Goal: Information Seeking & Learning: Learn about a topic

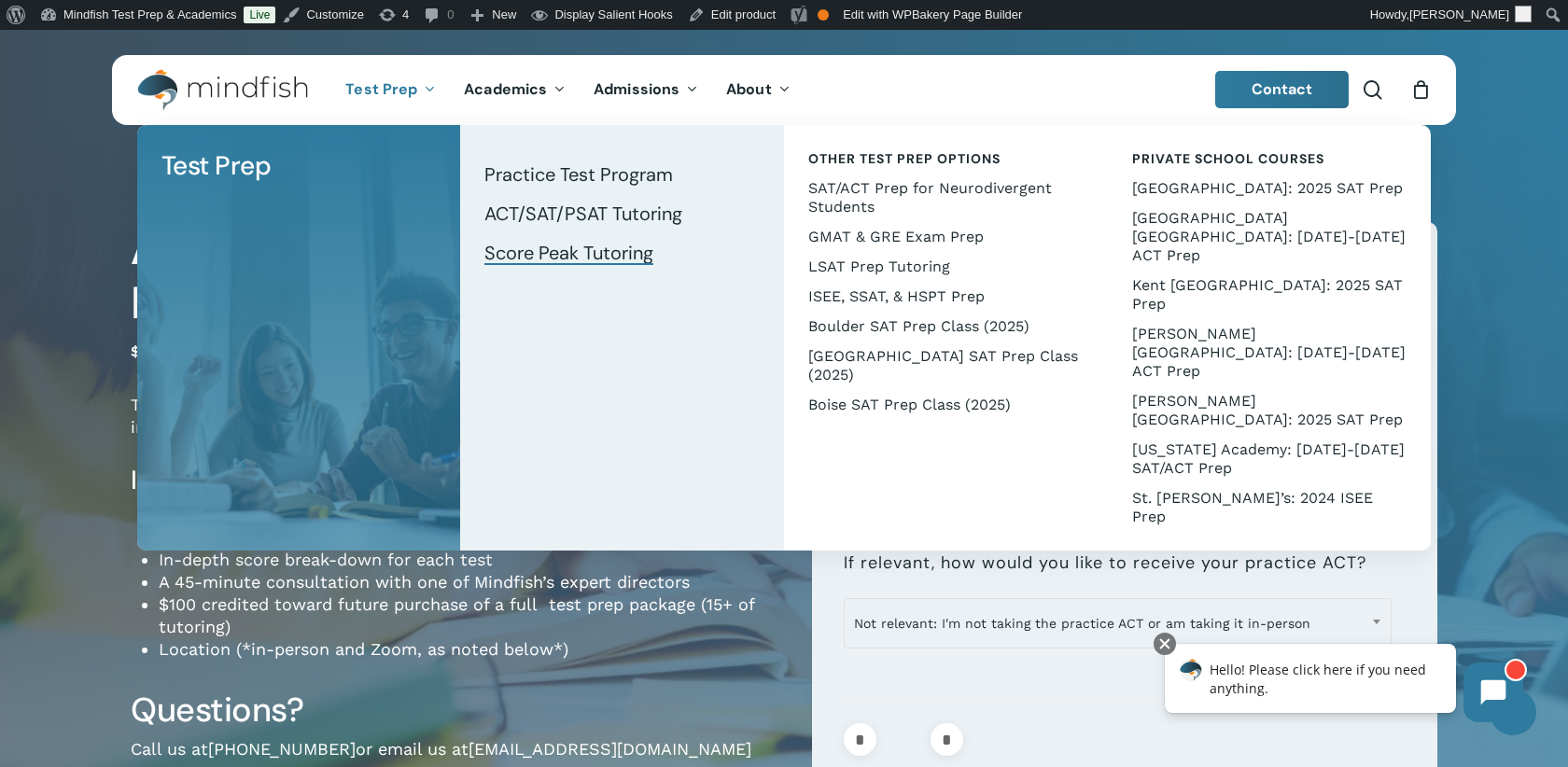
click at [578, 250] on span "Score Peak Tutoring" at bounding box center [568, 253] width 169 height 25
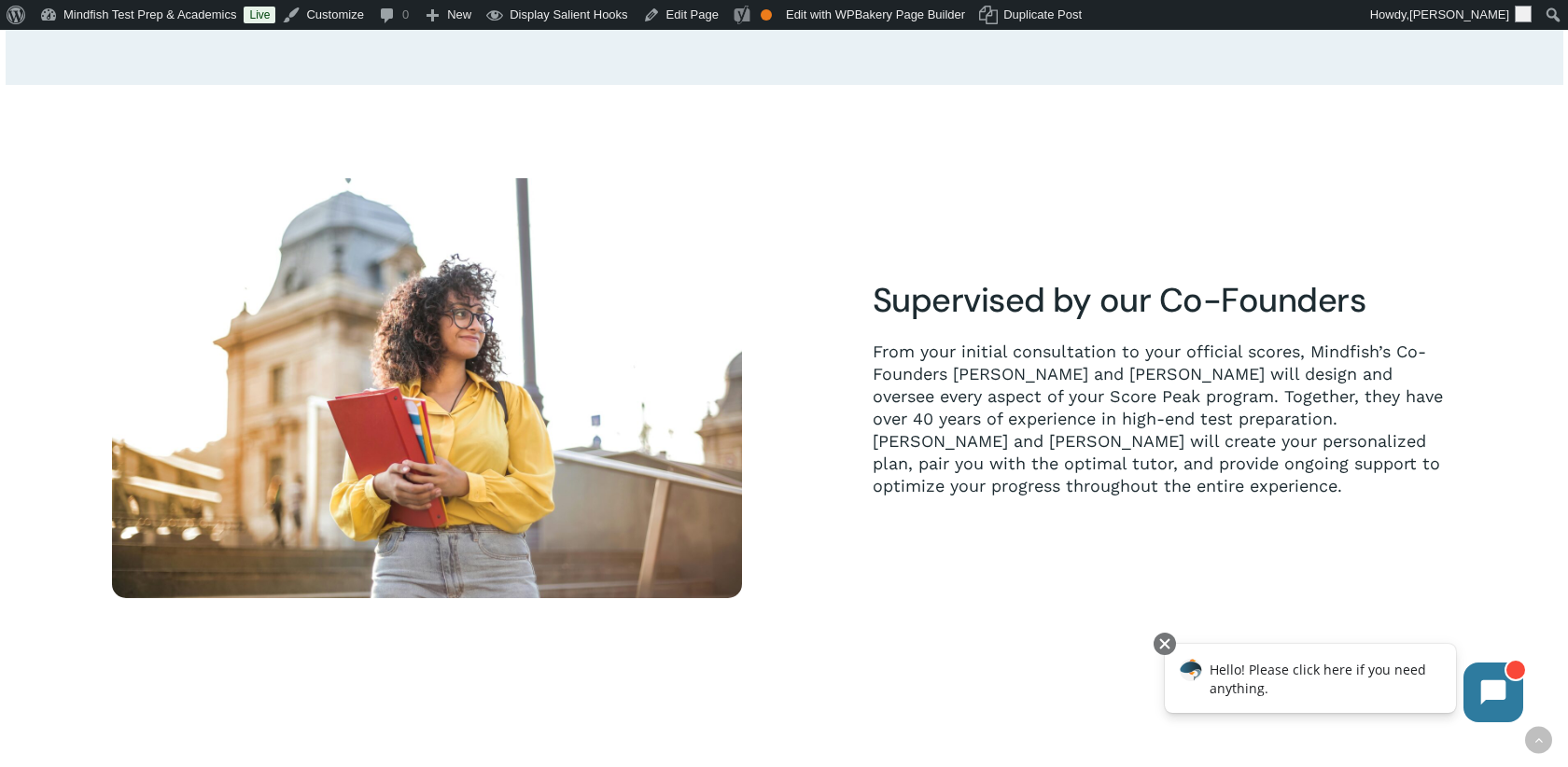
scroll to position [778, 0]
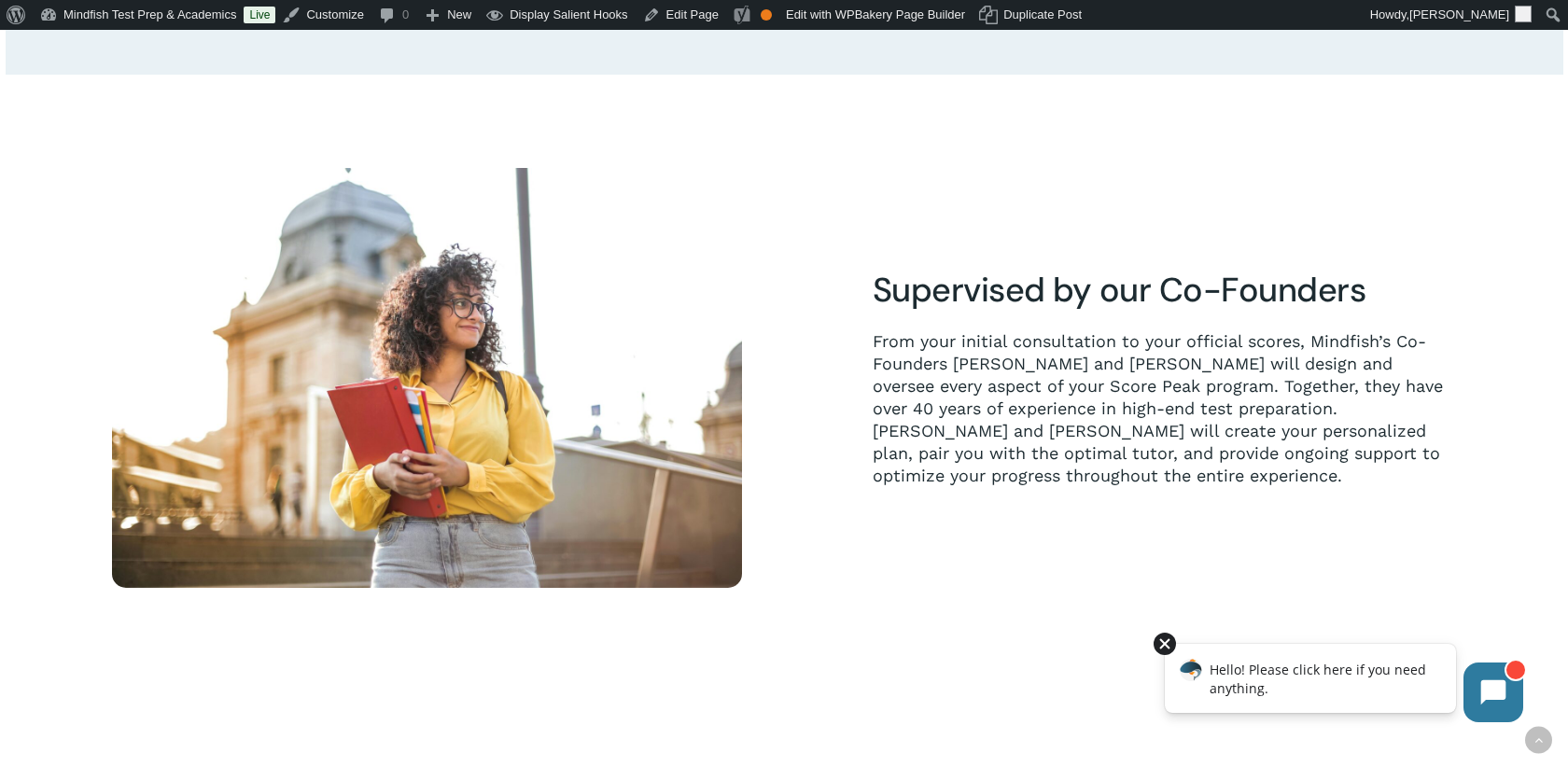
click at [1165, 643] on div at bounding box center [1164, 644] width 23 height 23
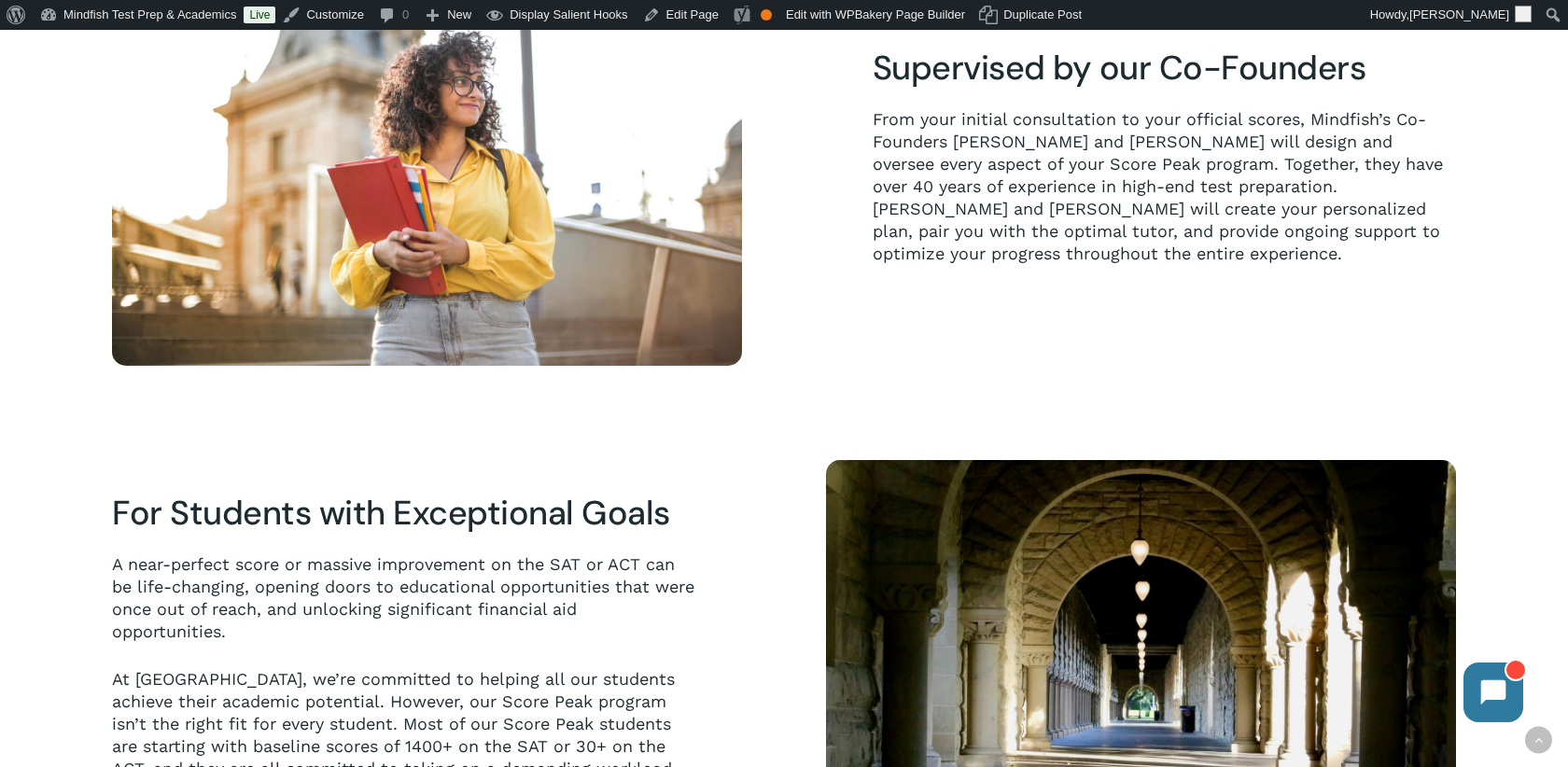
scroll to position [1353, 0]
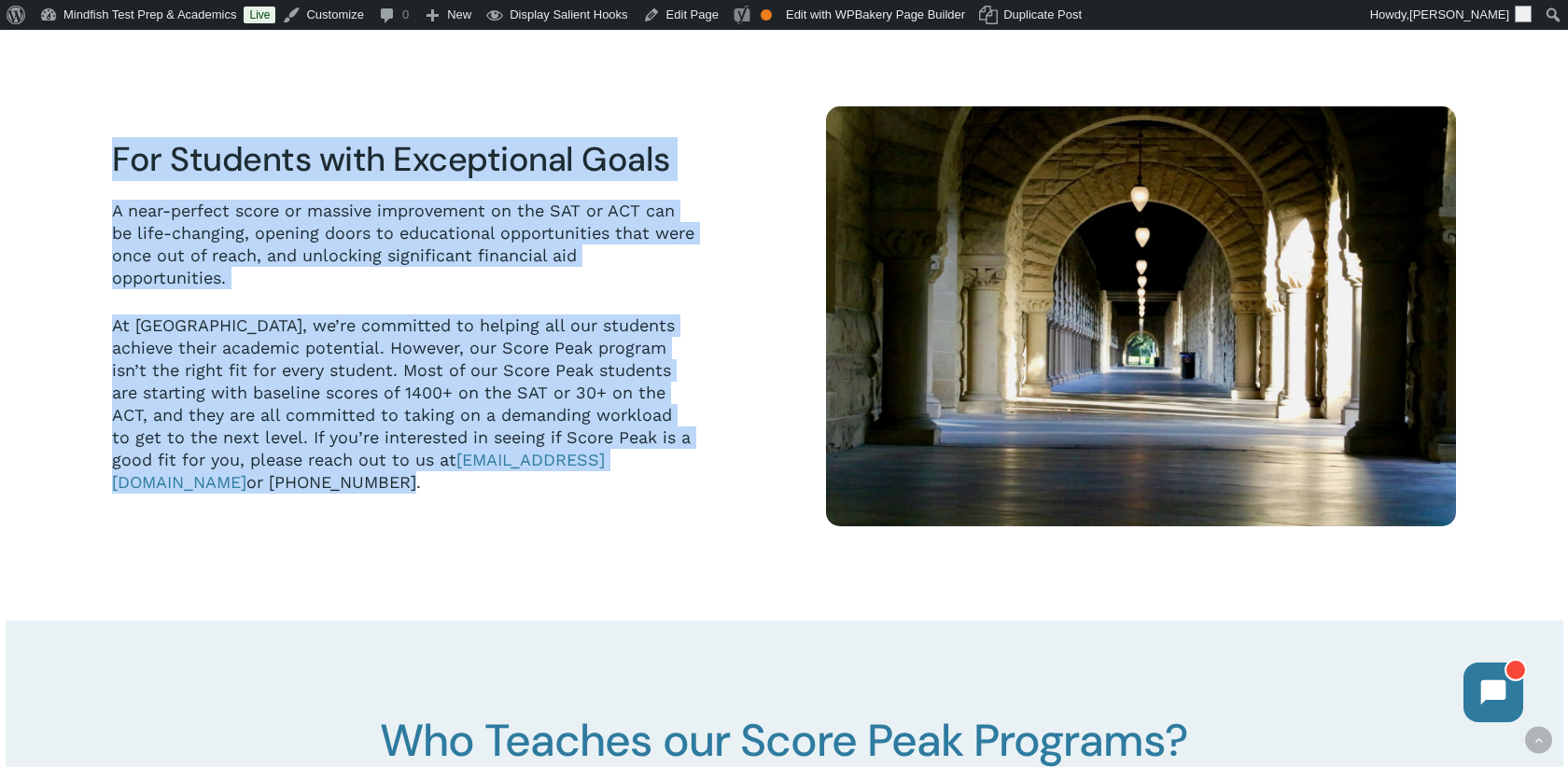
drag, startPoint x: 688, startPoint y: 477, endPoint x: 101, endPoint y: 165, distance: 664.8
click at [101, 165] on div "For Students with Exceptional Goals A near-perfect score or massive improvement…" at bounding box center [427, 316] width 714 height 420
click at [716, 280] on div "For Students with Exceptional Goals A near-perfect score or massive improvement…" at bounding box center [427, 316] width 630 height 420
drag, startPoint x: 687, startPoint y: 487, endPoint x: 109, endPoint y: 170, distance: 659.2
click at [109, 170] on div "For Students with Exceptional Goals A near-perfect score or massive improvement…" at bounding box center [404, 316] width 595 height 355
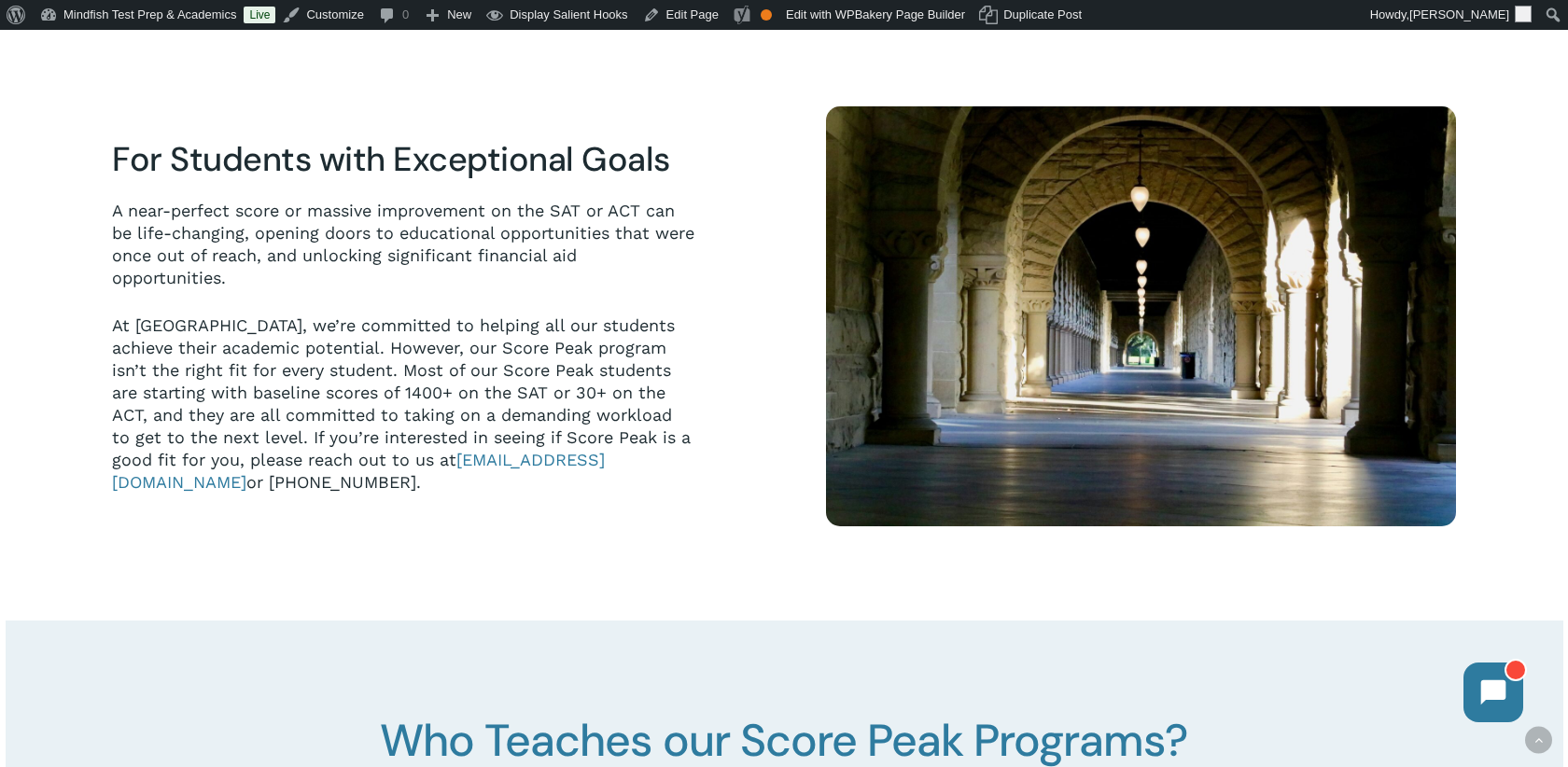
click at [642, 289] on p "A near-perfect score or massive improvement on the SAT or ACT can be life-chang…" at bounding box center [403, 257] width 584 height 115
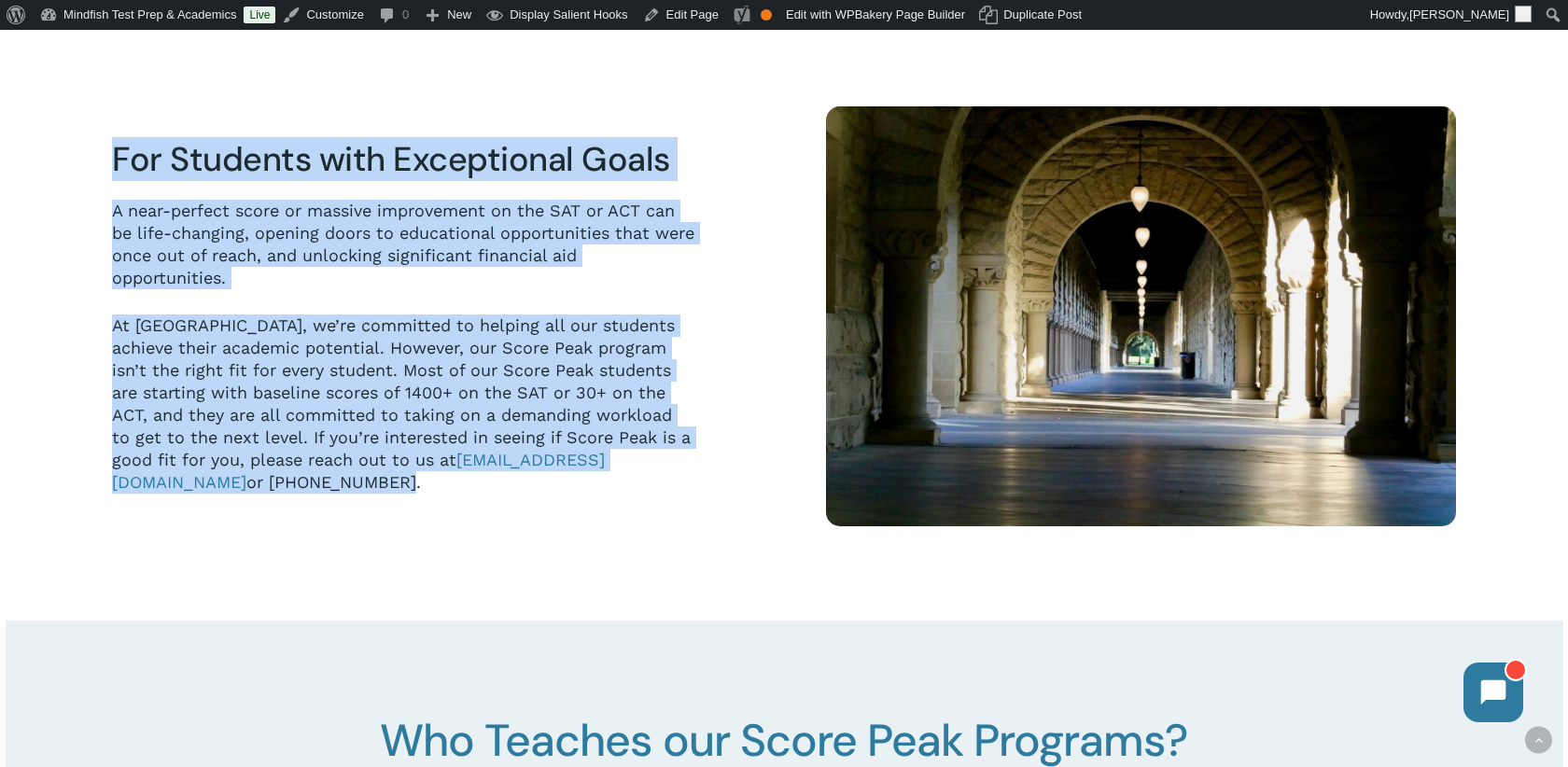
drag, startPoint x: 680, startPoint y: 478, endPoint x: 119, endPoint y: 171, distance: 639.5
click at [119, 171] on div "For Students with Exceptional Goals A near-perfect score or massive improvement…" at bounding box center [403, 316] width 584 height 355
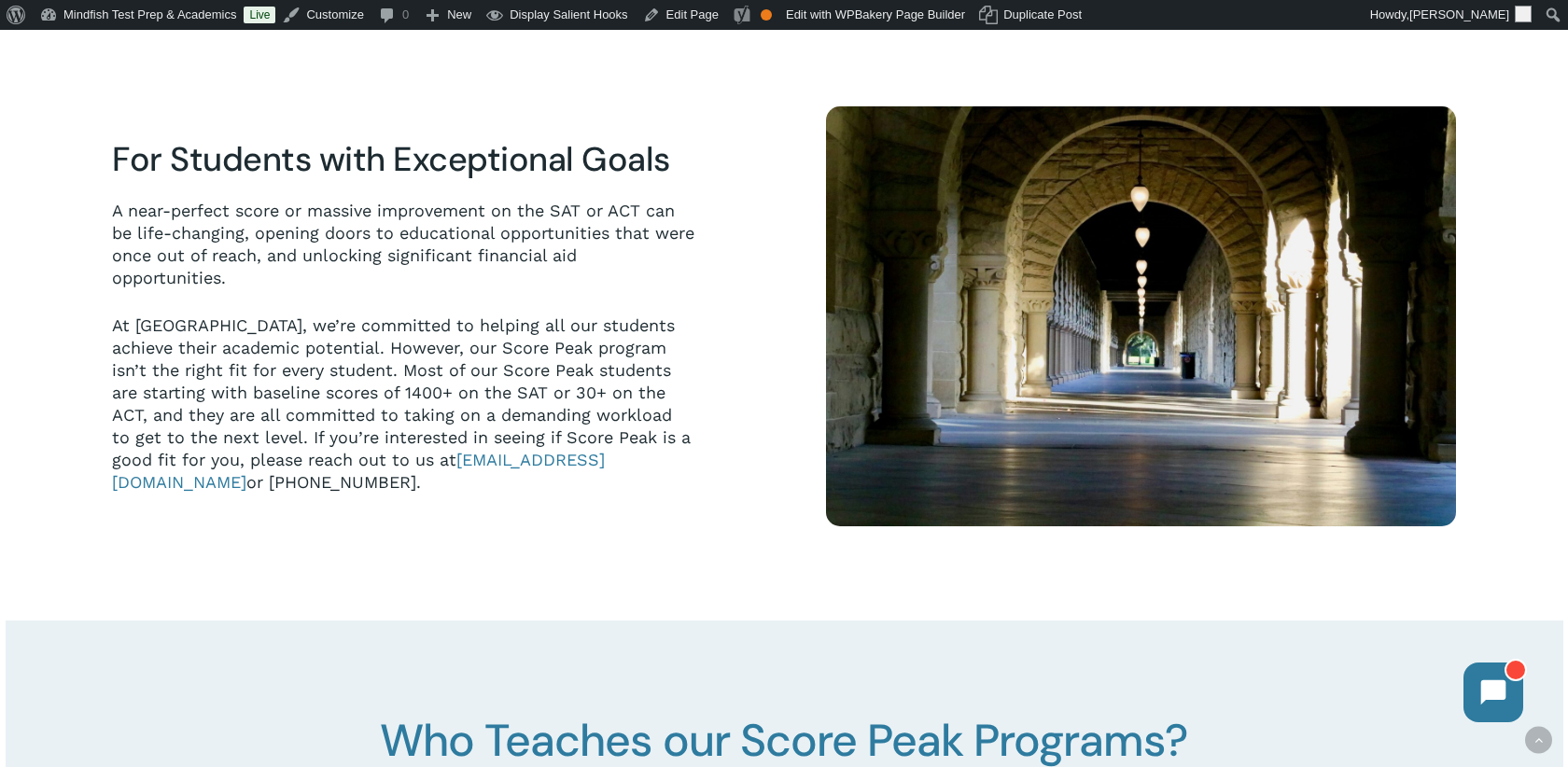
click at [612, 298] on p "A near-perfect score or massive improvement on the SAT or ACT can be life-chang…" at bounding box center [403, 257] width 584 height 115
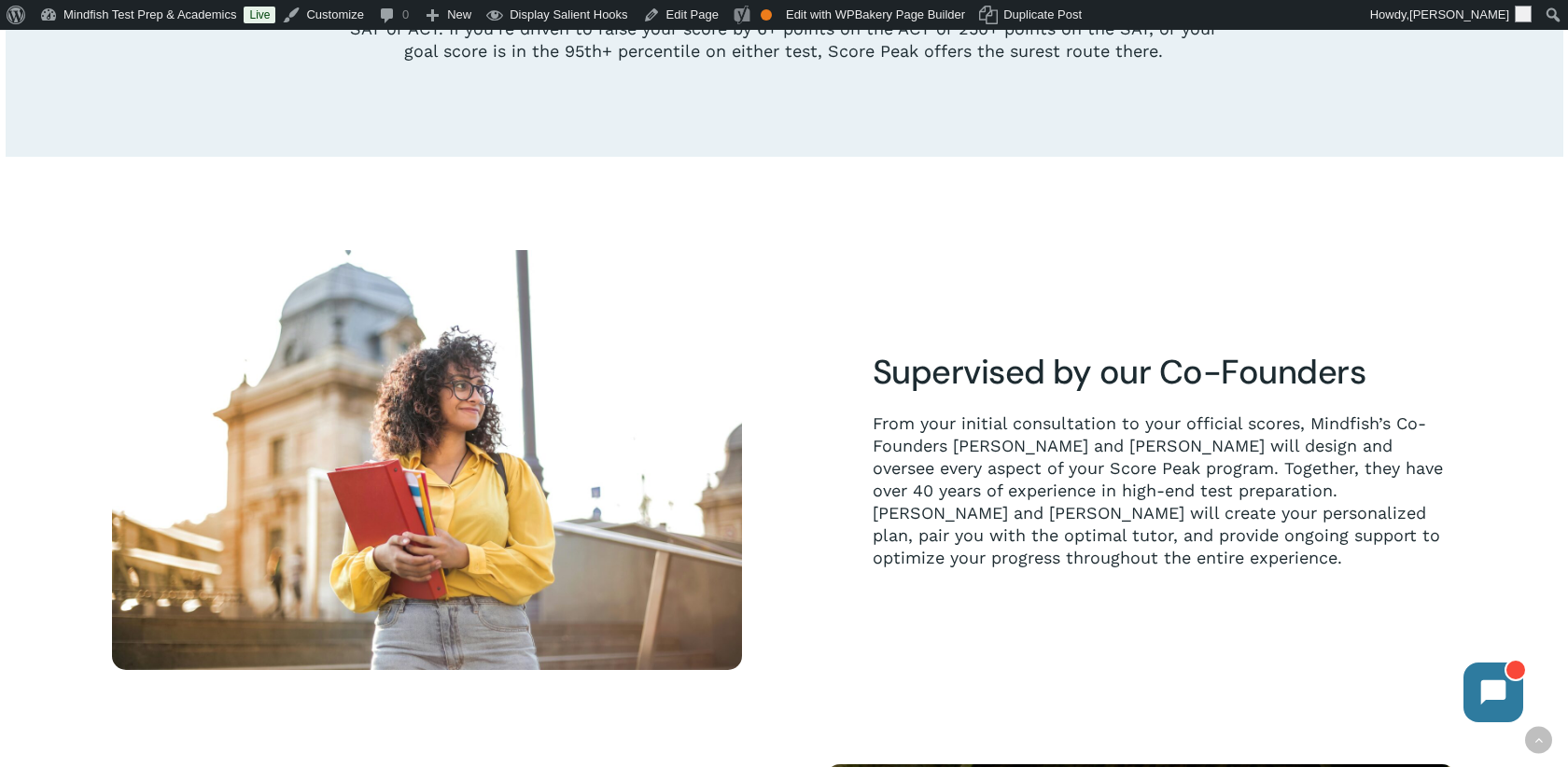
scroll to position [0, 0]
